Goal: Information Seeking & Learning: Understand process/instructions

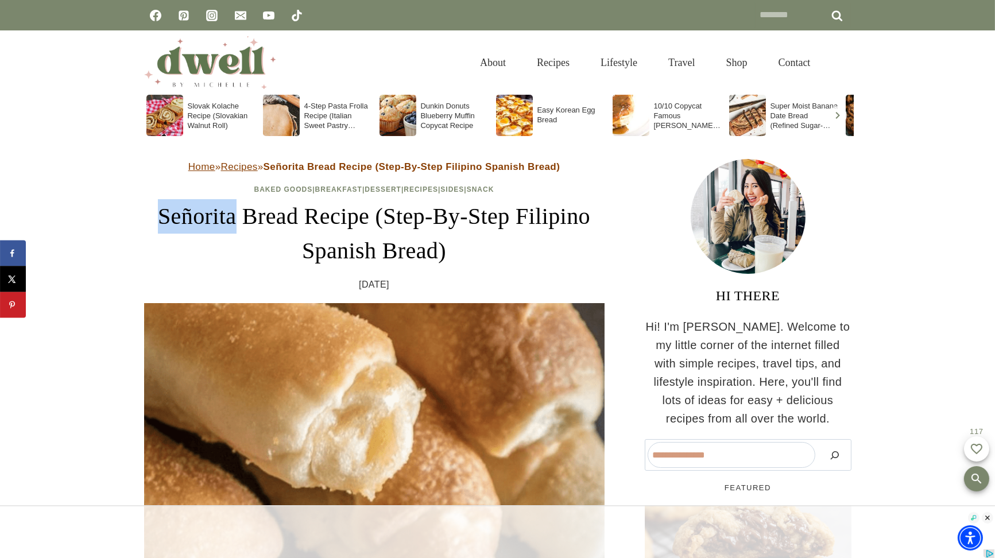
drag, startPoint x: 184, startPoint y: 223, endPoint x: 274, endPoint y: 231, distance: 90.0
click at [274, 231] on h1 "Señorita Bread Recipe (Step-By-Step Filipino Spanish Bread)" at bounding box center [374, 233] width 461 height 69
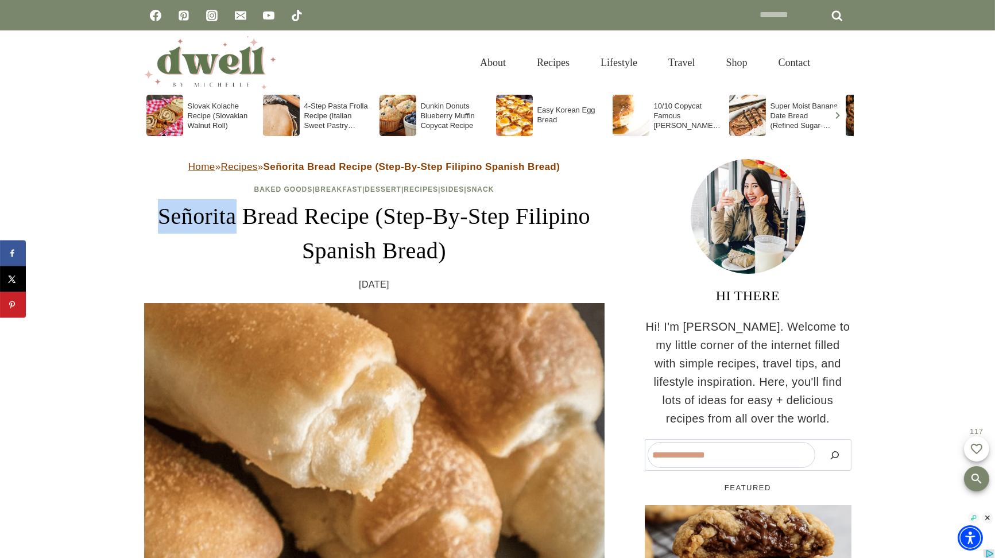
drag, startPoint x: 274, startPoint y: 231, endPoint x: 242, endPoint y: 220, distance: 33.6
copy h1 "Señorita"
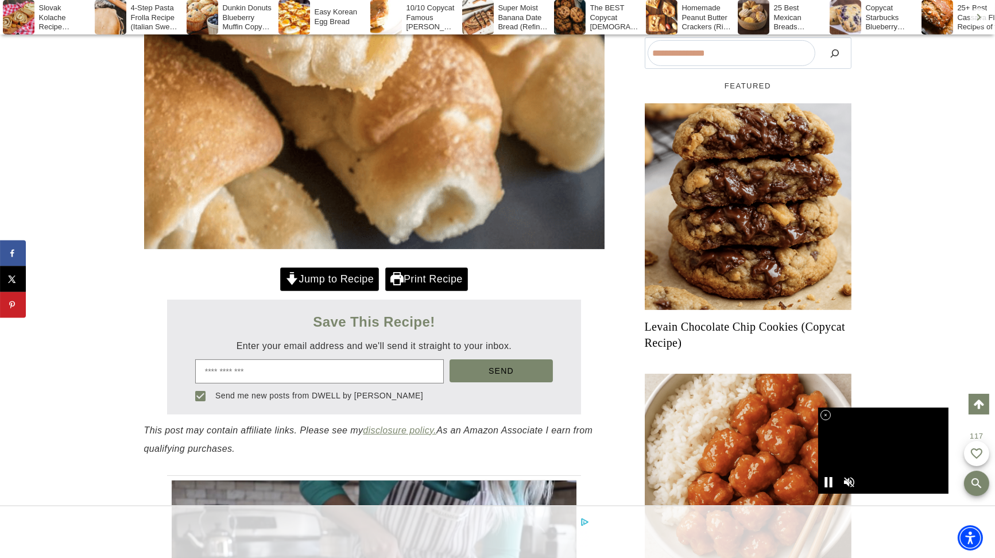
drag, startPoint x: 825, startPoint y: 417, endPoint x: 814, endPoint y: 418, distance: 10.9
click at [825, 417] on icon at bounding box center [826, 416] width 10 height 10
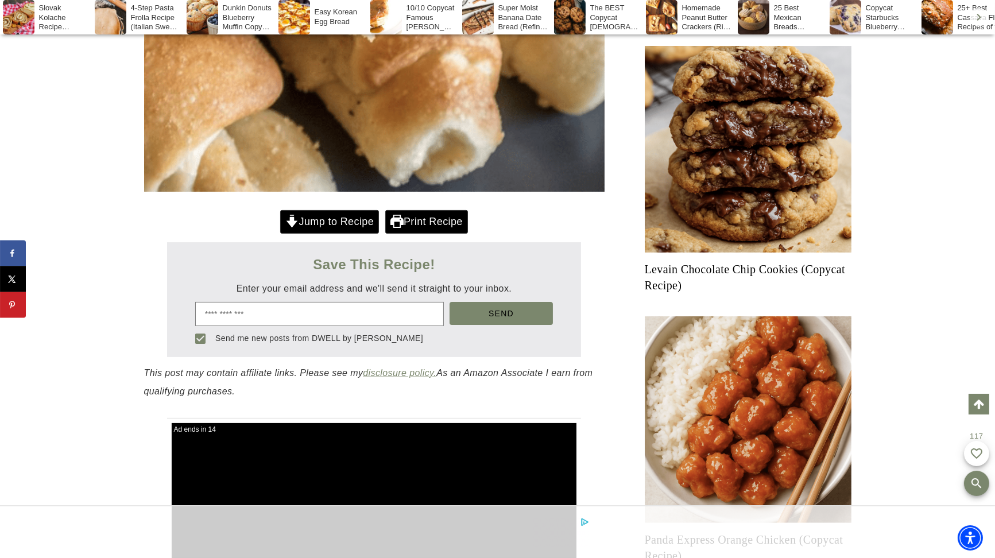
click at [322, 225] on link "Jump to Recipe" at bounding box center [329, 222] width 99 height 24
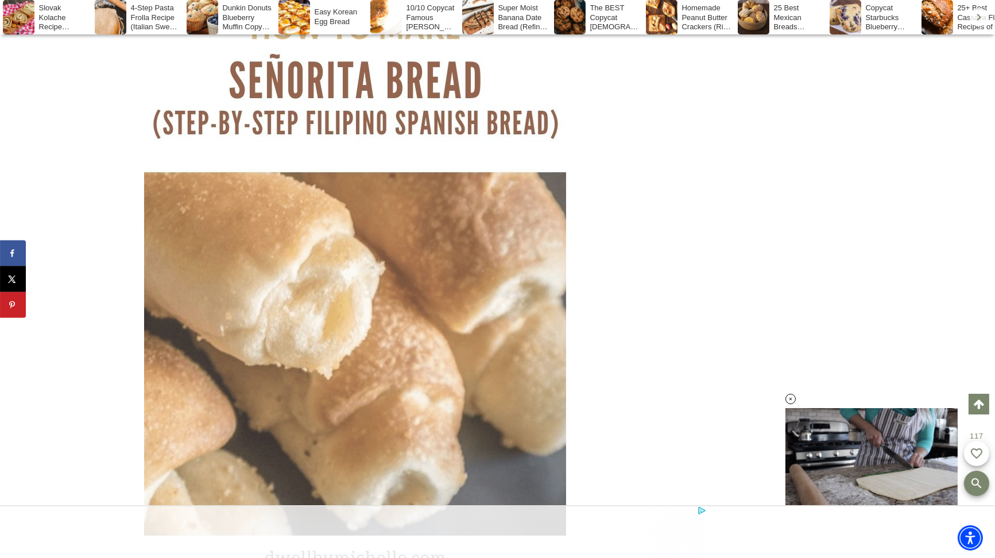
click at [325, 382] on img at bounding box center [355, 283] width 422 height 633
